Goal: Transaction & Acquisition: Register for event/course

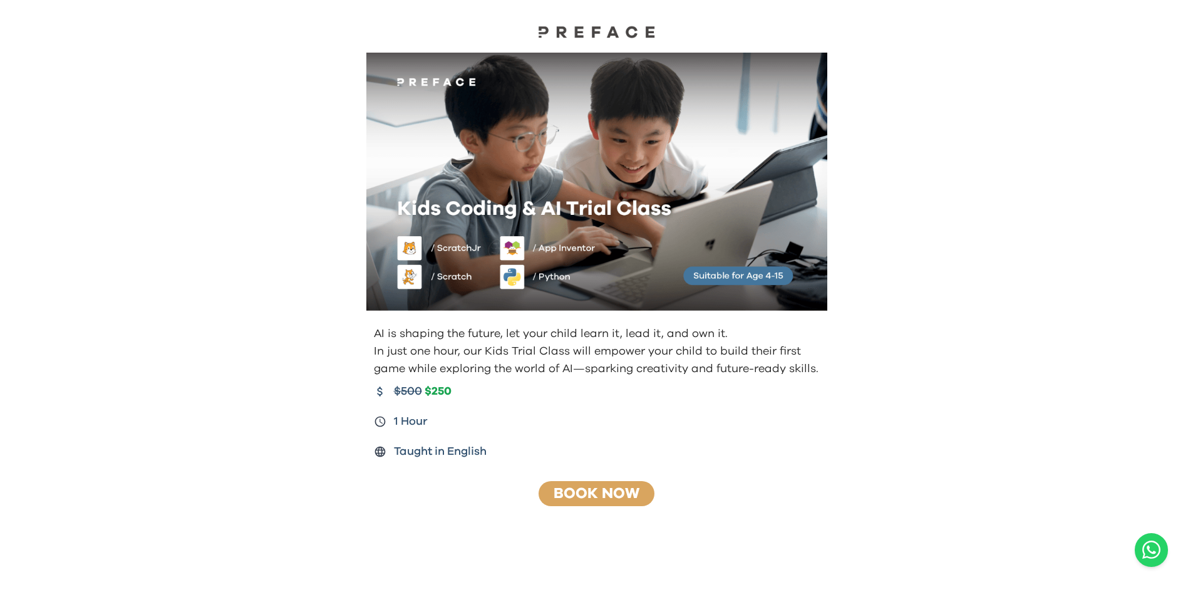
click at [609, 488] on link "Book Now" at bounding box center [597, 493] width 86 height 15
click at [601, 26] on img at bounding box center [596, 31] width 125 height 13
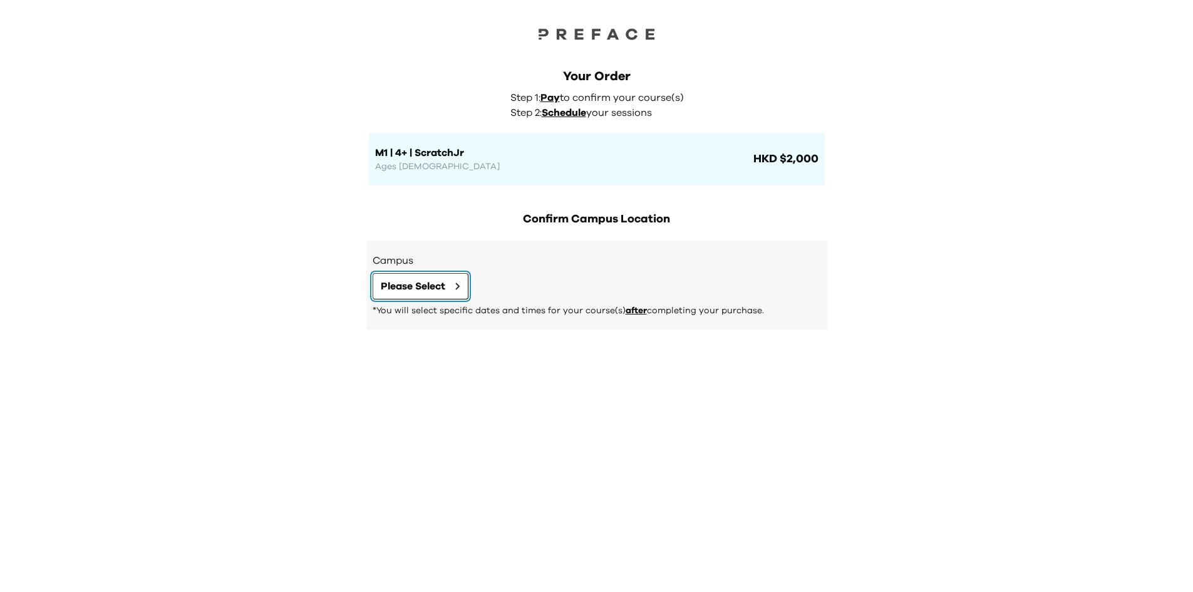
click at [467, 284] on button "Please Select" at bounding box center [421, 286] width 96 height 26
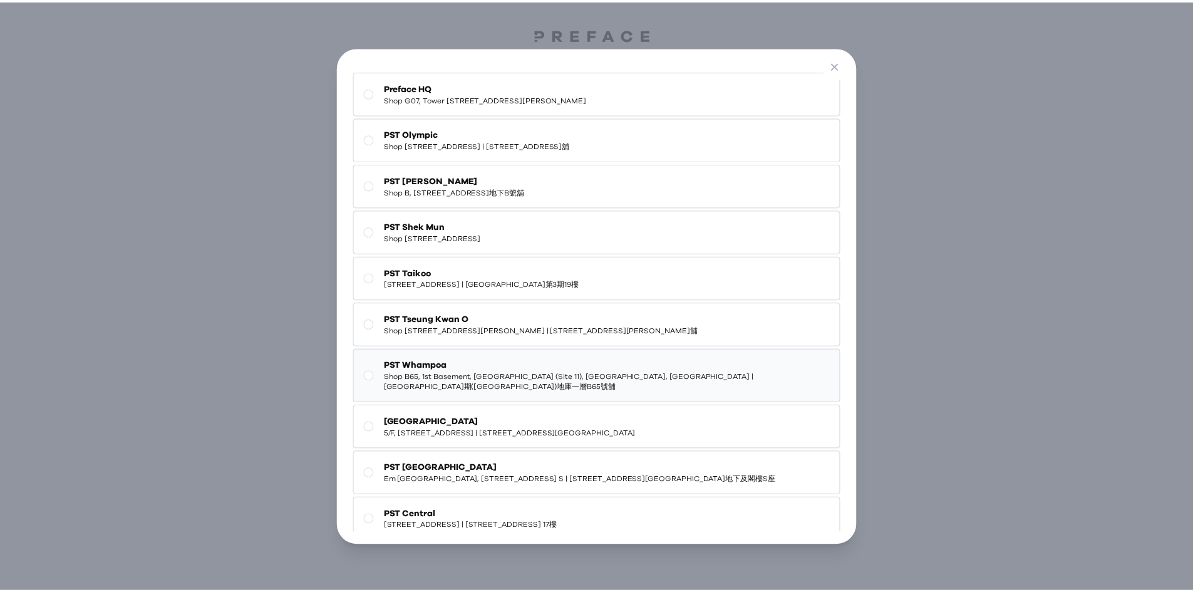
scroll to position [2, 0]
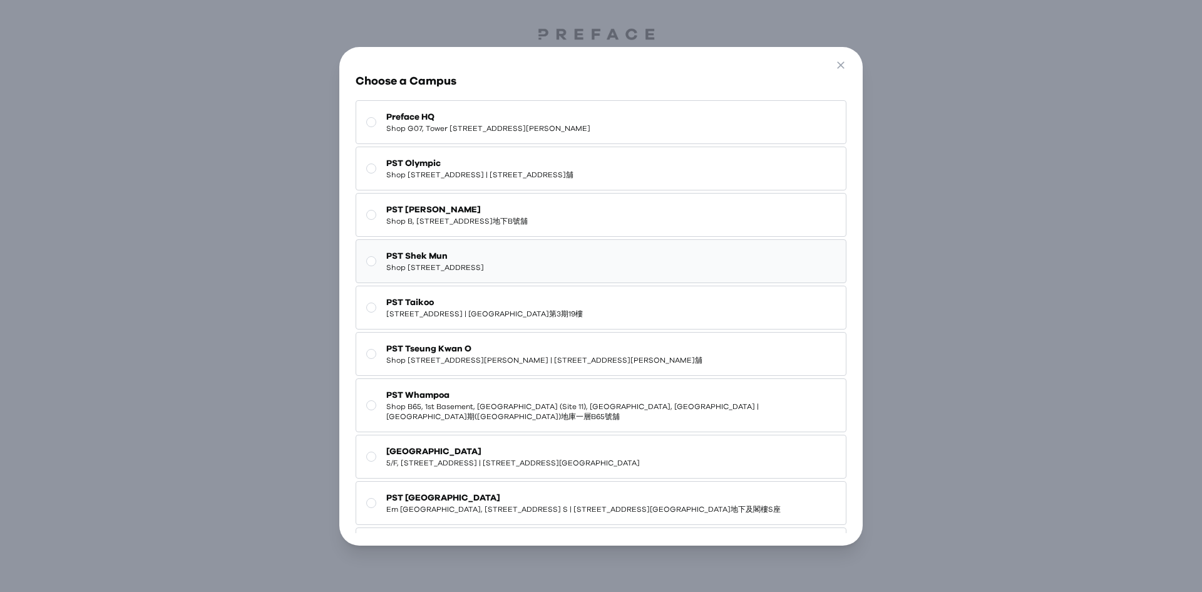
click at [484, 267] on span "Shop 227, 2/F, Kings Wing Plaza 1, No.3 On Kwan Street, Shek Mun | 石門安群街3號京瑞廣場一…" at bounding box center [435, 267] width 98 height 10
